Goal: Information Seeking & Learning: Learn about a topic

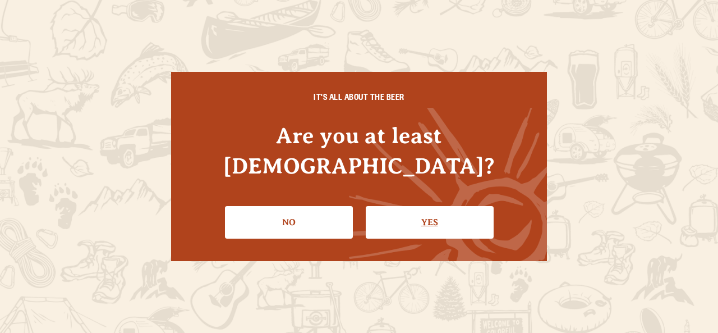
click at [398, 220] on link "Yes" at bounding box center [430, 222] width 128 height 33
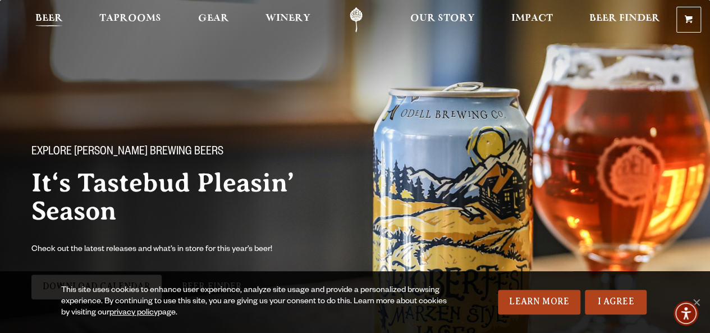
click at [55, 16] on span "Beer" at bounding box center [48, 18] width 27 height 9
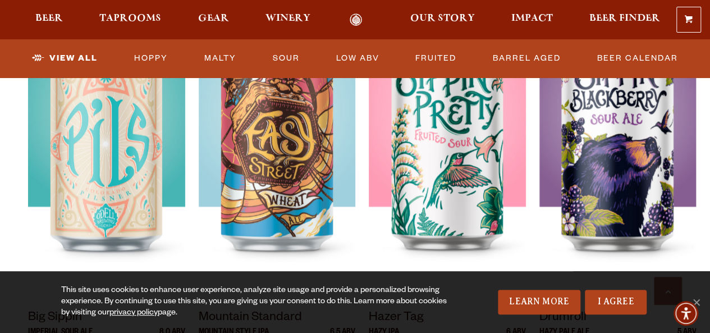
scroll to position [842, 0]
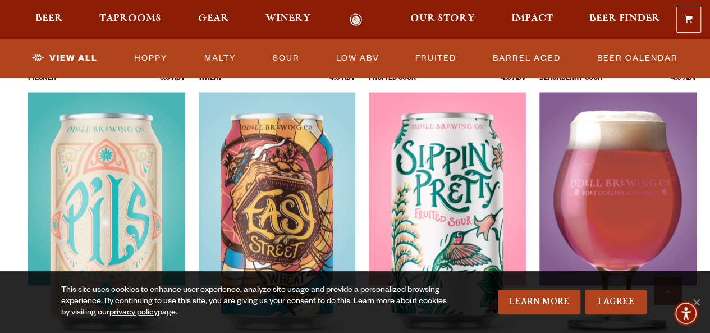
click at [603, 200] on img at bounding box center [617, 232] width 157 height 281
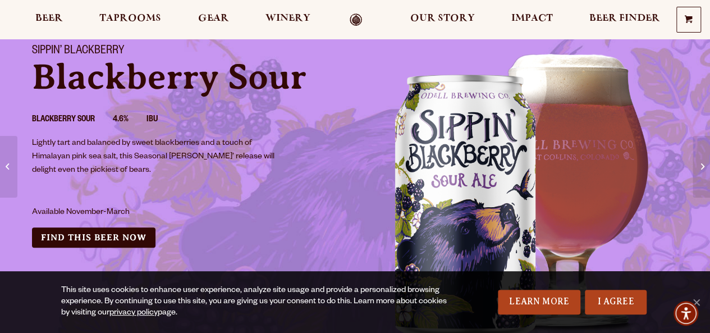
scroll to position [56, 0]
